Goal: Task Accomplishment & Management: Manage account settings

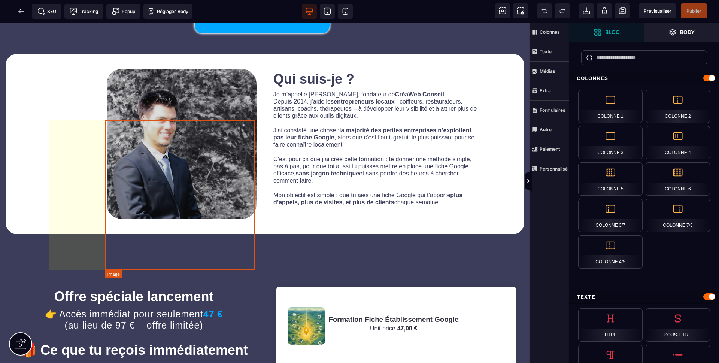
click at [182, 208] on img at bounding box center [182, 144] width 150 height 150
select select
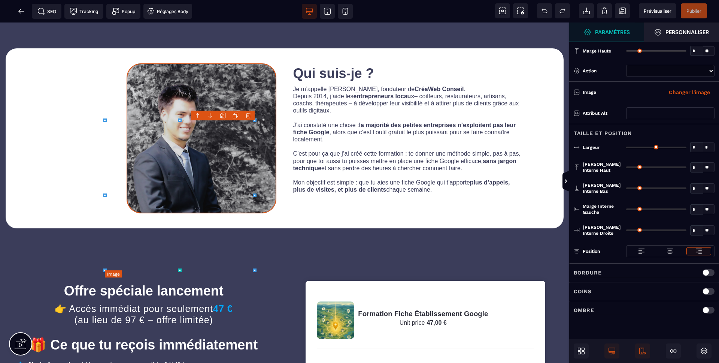
type input "*"
type input "***"
type input "*"
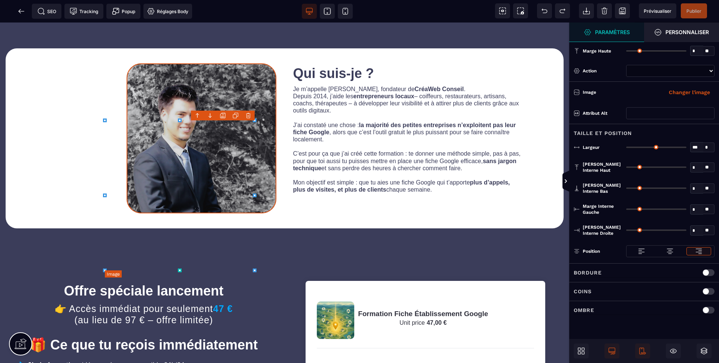
type input "*"
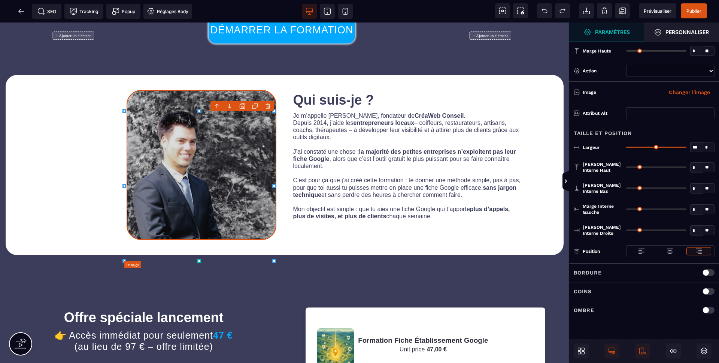
click at [202, 184] on img at bounding box center [202, 165] width 150 height 150
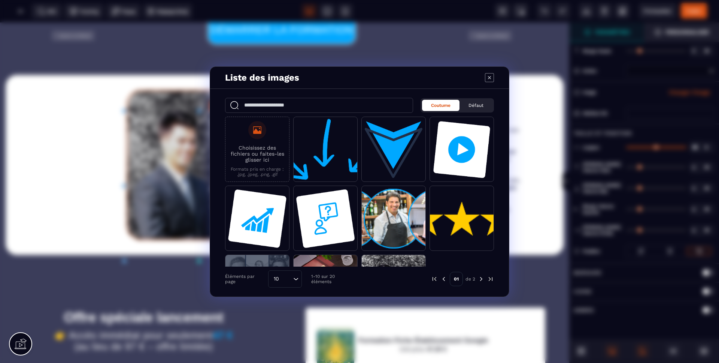
click at [269, 142] on label "Choisissez des fichiers ou faites-les glisser ici Formats pris en charge : .jpg…" at bounding box center [257, 149] width 56 height 56
click at [0, 0] on input "Choisissez des fichiers ou faites-les glisser ici Formats pris en charge : .jpg…" at bounding box center [0, 0] width 0 height 0
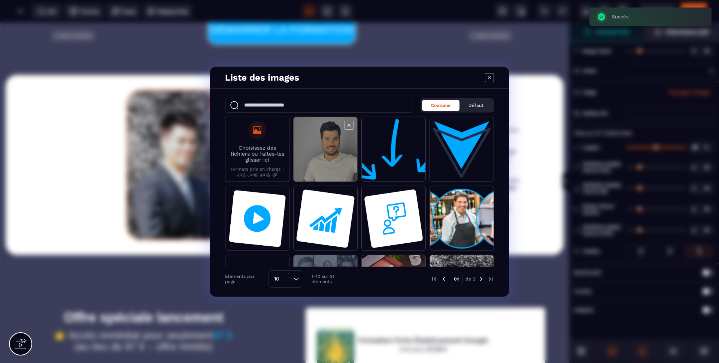
click at [326, 148] on span "Modal window" at bounding box center [326, 149] width 64 height 65
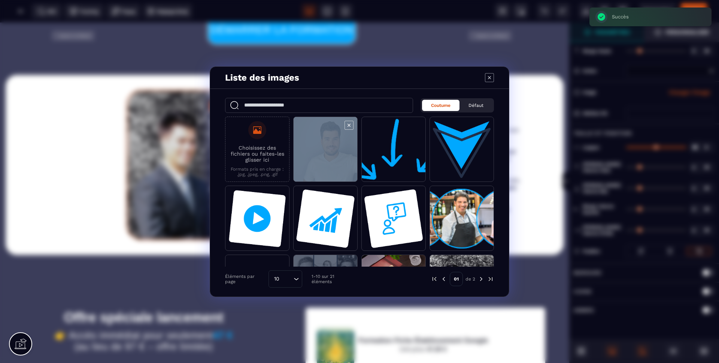
click at [326, 148] on span "Modal window" at bounding box center [326, 149] width 64 height 65
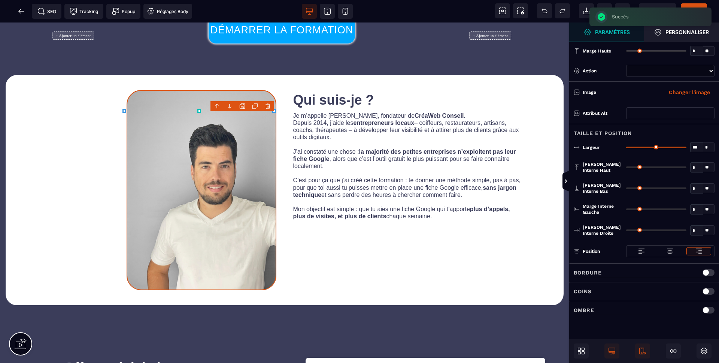
select select
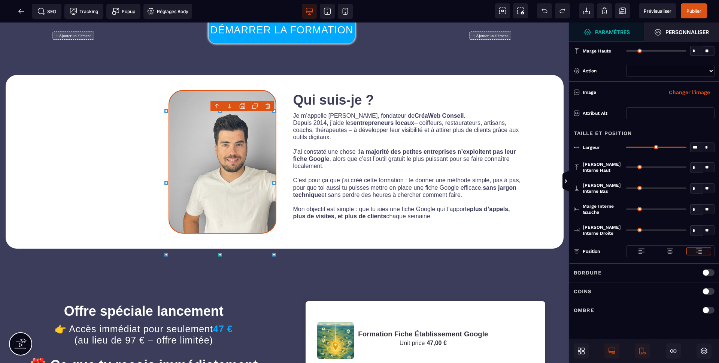
click at [231, 147] on div "B I U S A ******* [GEOGRAPHIC_DATA]" at bounding box center [285, 192] width 570 height 340
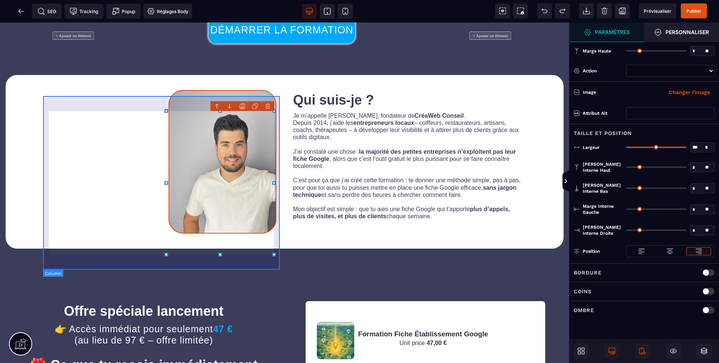
click at [114, 155] on div at bounding box center [162, 161] width 239 height 173
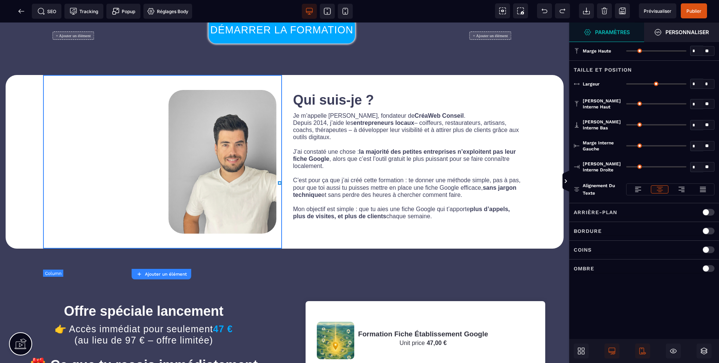
type input "*"
type input "***"
type input "*"
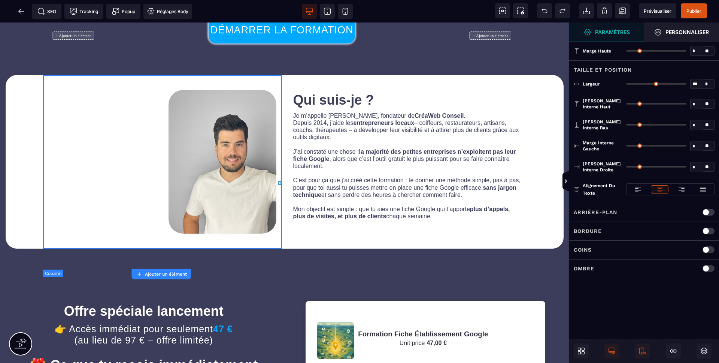
type input "**"
type input "*"
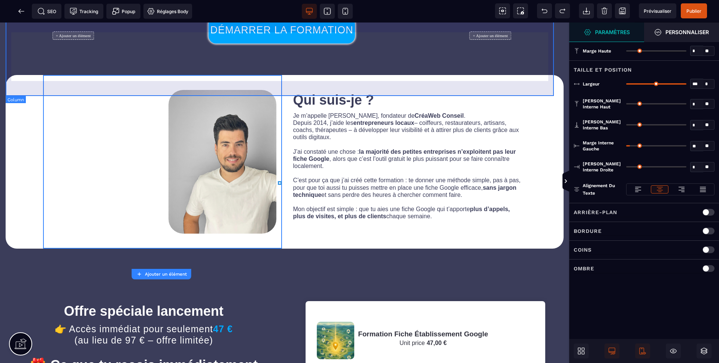
click at [385, 75] on div "+ Ajouter un élément DÉMARRER LA FORMATION + Ajouter un élément" at bounding box center [282, 35] width 553 height 79
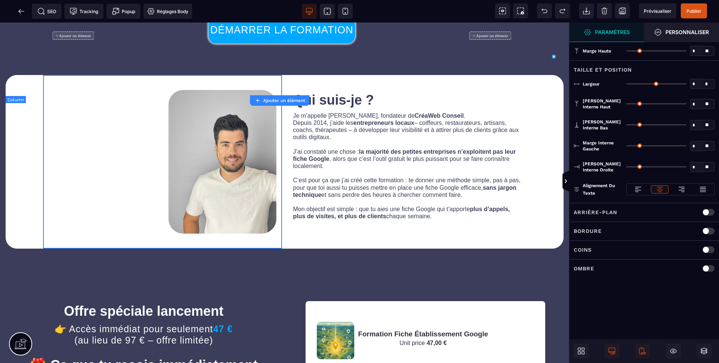
type input "*"
type input "***"
type input "**"
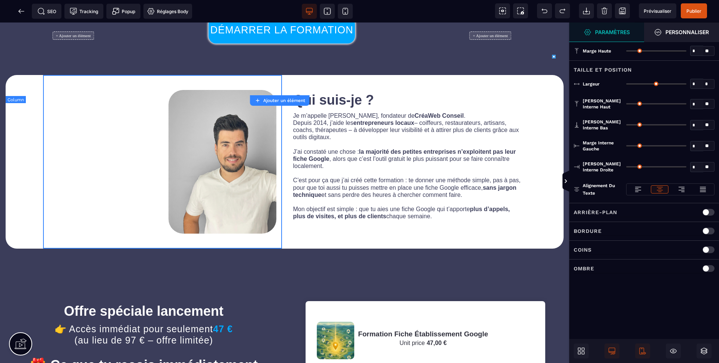
type input "**"
type input "*"
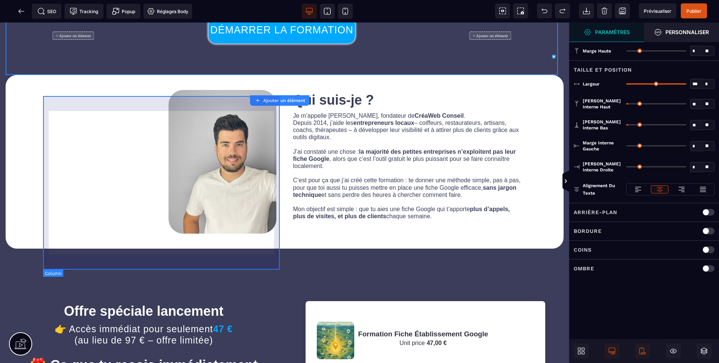
click at [179, 105] on div at bounding box center [162, 161] width 239 height 173
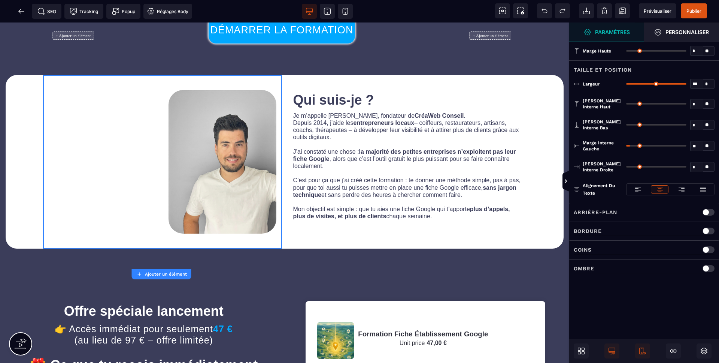
click at [694, 83] on input "***" at bounding box center [697, 84] width 13 height 9
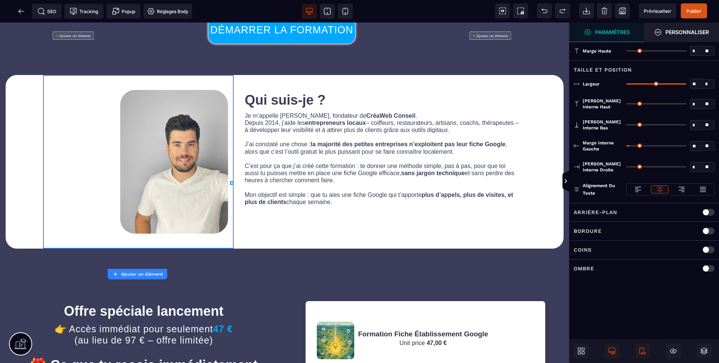
type input "**"
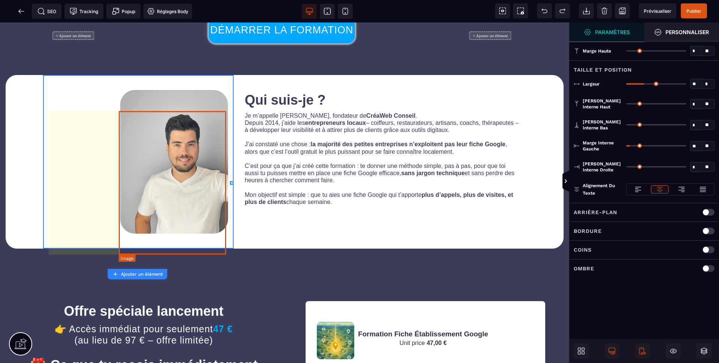
click at [187, 152] on img at bounding box center [174, 162] width 108 height 144
select select
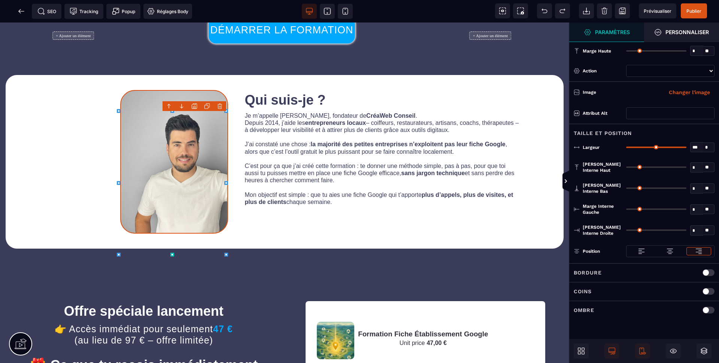
click at [117, 182] on icon at bounding box center [119, 183] width 4 height 4
click at [667, 252] on img at bounding box center [670, 250] width 7 height 7
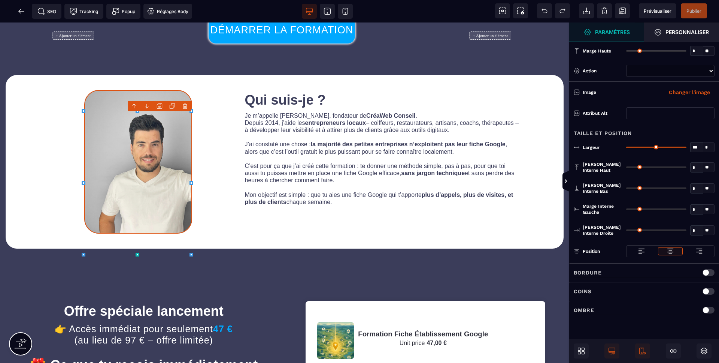
select select
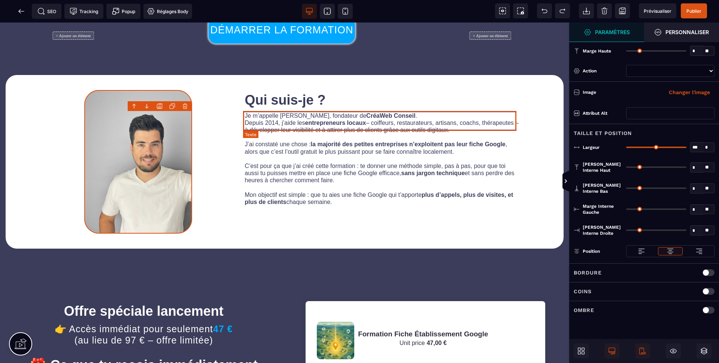
click at [316, 110] on text "Qui suis-je ?" at bounding box center [383, 100] width 276 height 20
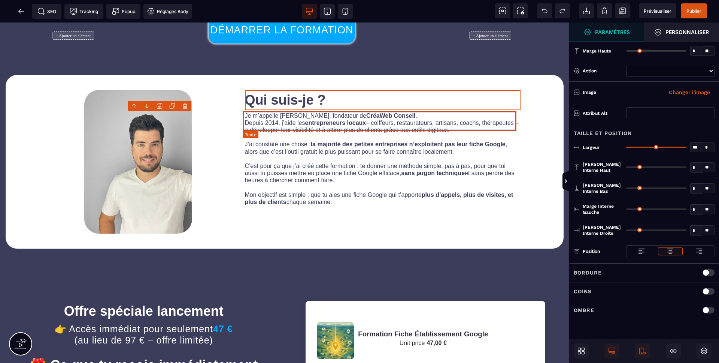
select select "***"
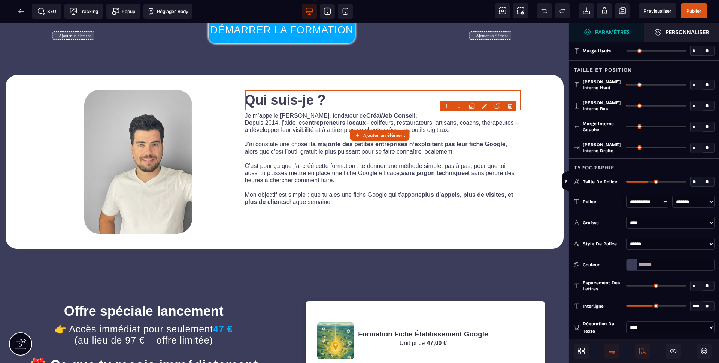
click at [635, 266] on div at bounding box center [632, 264] width 11 height 11
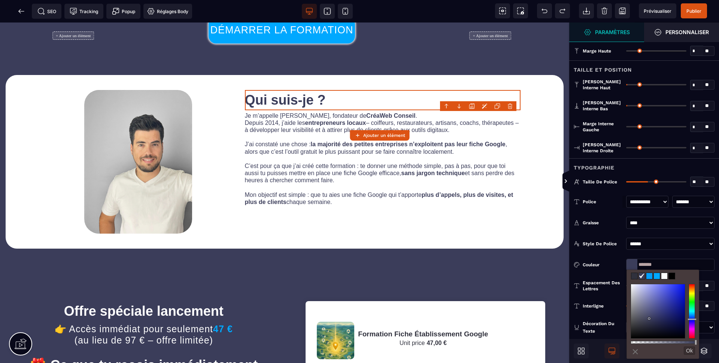
click at [652, 276] on span at bounding box center [650, 276] width 6 height 6
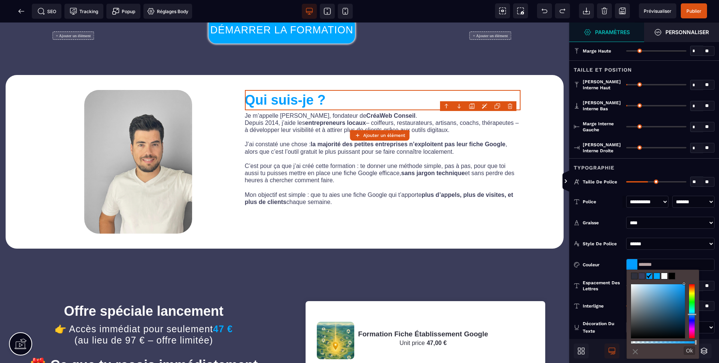
click at [658, 275] on span at bounding box center [657, 276] width 6 height 6
click at [652, 277] on span at bounding box center [650, 276] width 6 height 6
type input "*******"
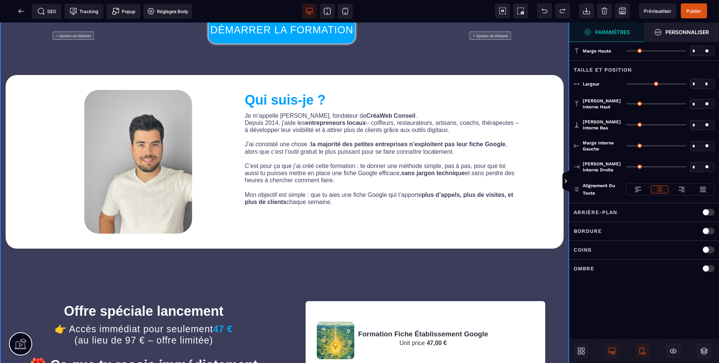
type input "*"
type input "***"
type input "*"
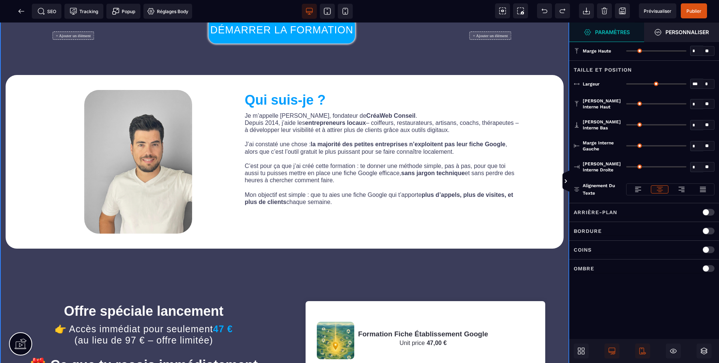
type input "*"
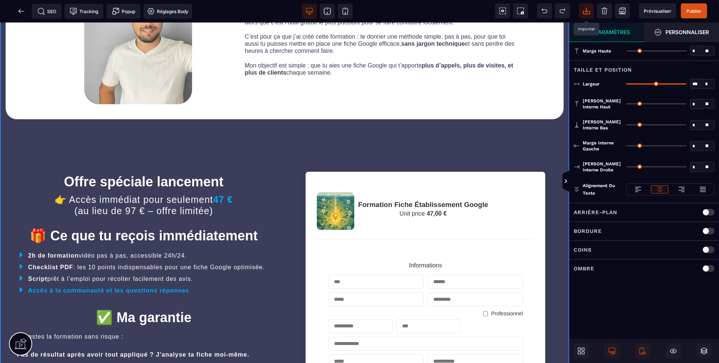
scroll to position [1426, 0]
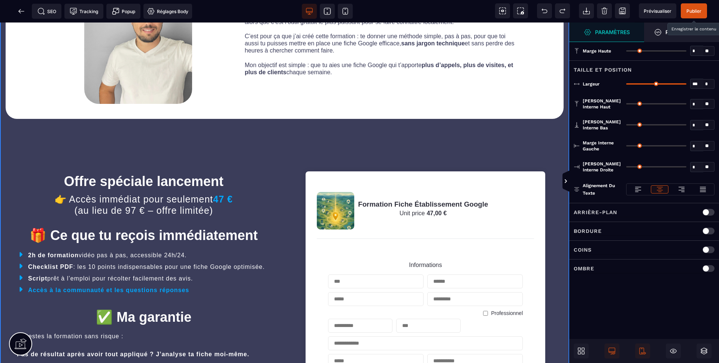
click at [691, 16] on span "Publier" at bounding box center [694, 10] width 26 height 15
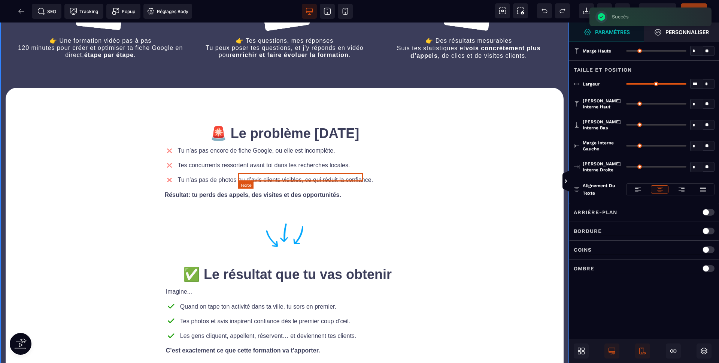
scroll to position [0, 0]
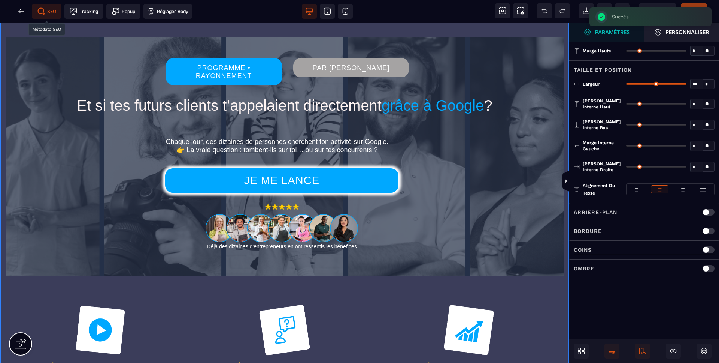
click at [40, 10] on icon at bounding box center [40, 10] width 7 height 7
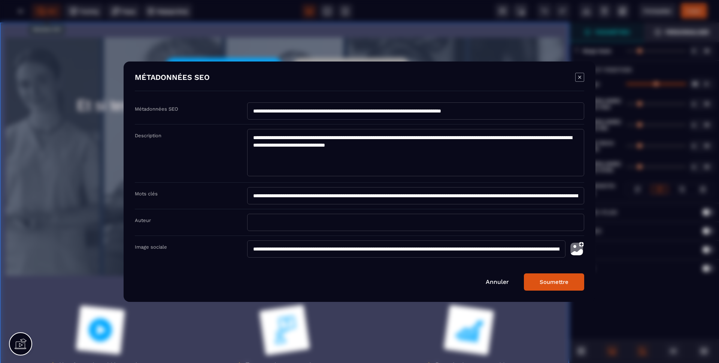
drag, startPoint x: 330, startPoint y: 45, endPoint x: 336, endPoint y: 45, distance: 6.0
click at [336, 45] on div "Modal window" at bounding box center [359, 181] width 719 height 363
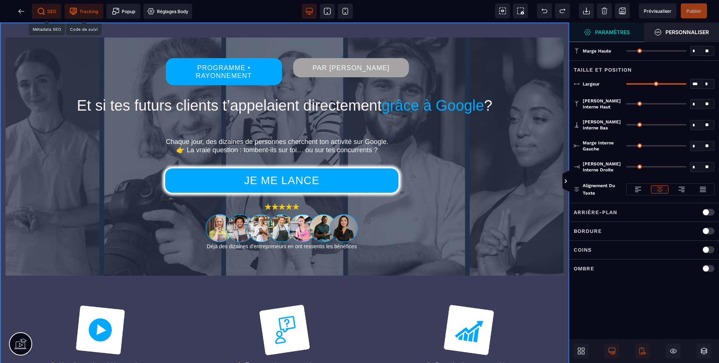
click at [89, 13] on span "Tracking" at bounding box center [84, 10] width 28 height 7
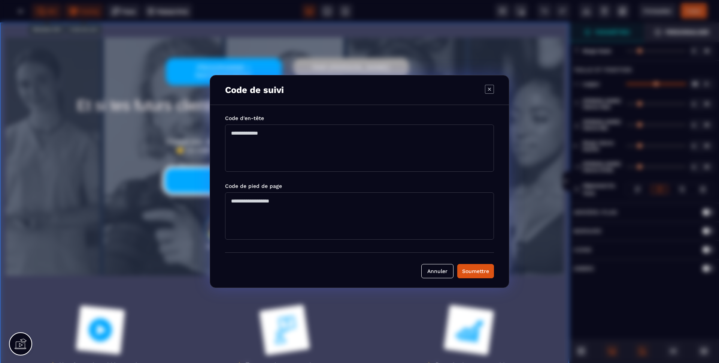
click at [487, 88] on icon "Modal window" at bounding box center [489, 89] width 9 height 9
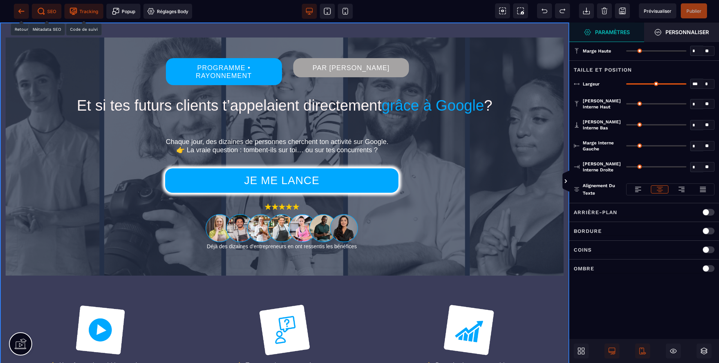
click at [18, 8] on icon at bounding box center [21, 10] width 7 height 7
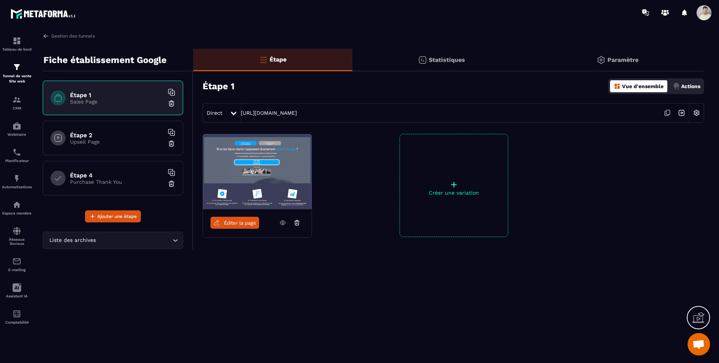
click at [681, 111] on img at bounding box center [682, 113] width 14 height 14
click at [703, 13] on span at bounding box center [704, 12] width 15 height 15
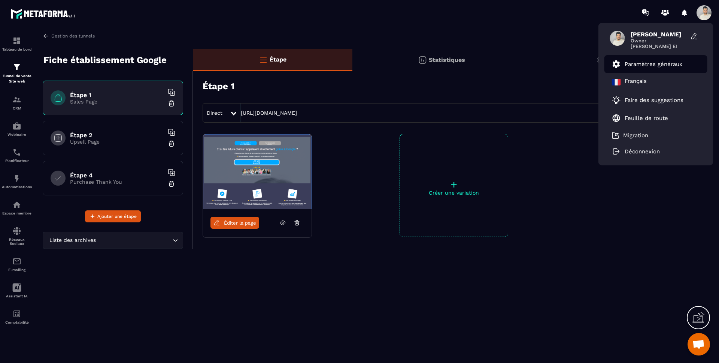
click at [652, 61] on p "Paramètres généraux" at bounding box center [654, 64] width 58 height 7
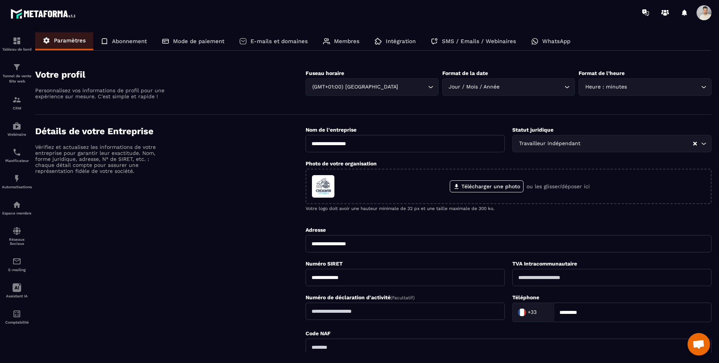
click at [402, 38] on p "Intégration" at bounding box center [401, 41] width 30 height 7
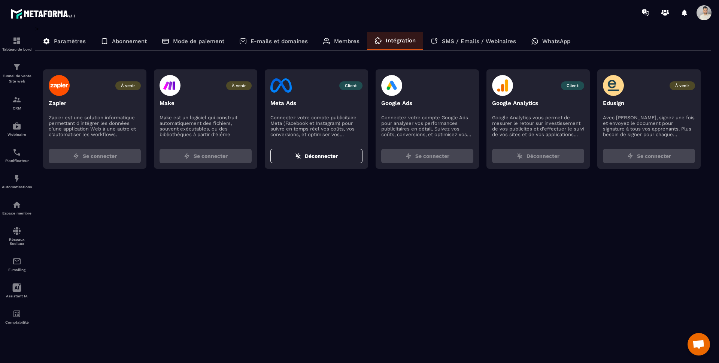
click at [516, 99] on div "Client Google Analytics" at bounding box center [538, 92] width 92 height 35
drag, startPoint x: 498, startPoint y: 84, endPoint x: 539, endPoint y: 132, distance: 63.0
click at [498, 84] on img at bounding box center [502, 85] width 21 height 21
click at [543, 157] on span "Déconnecter" at bounding box center [543, 155] width 33 height 7
click at [574, 88] on span "Client" at bounding box center [572, 85] width 23 height 9
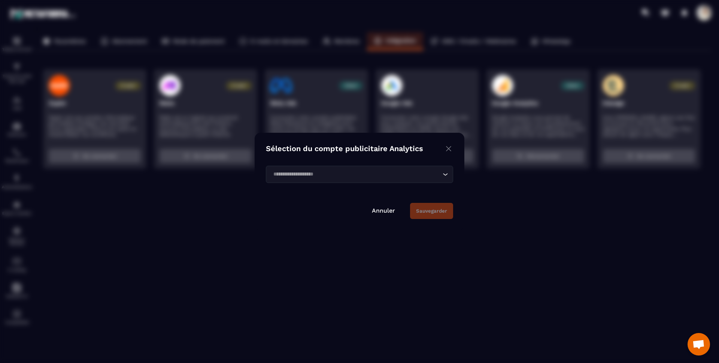
click at [374, 177] on input "Search for option" at bounding box center [356, 174] width 170 height 8
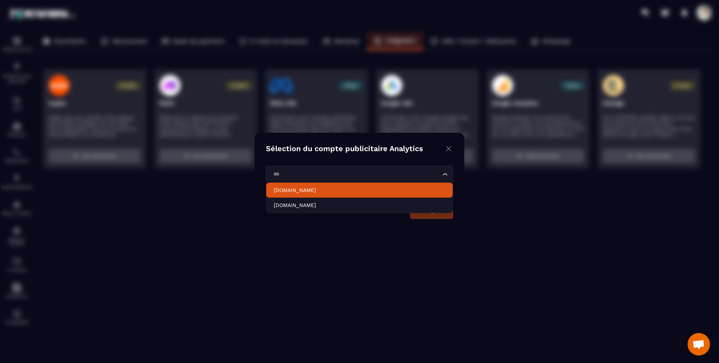
click at [308, 186] on p "[DOMAIN_NAME]" at bounding box center [360, 189] width 172 height 7
type input "***"
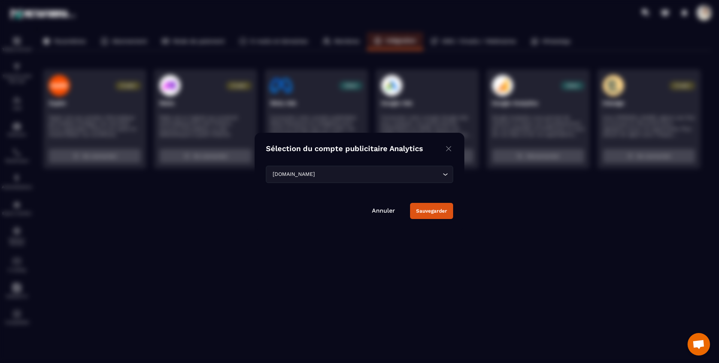
click at [445, 209] on button "Sauvegarder" at bounding box center [431, 211] width 43 height 16
